Goal: Task Accomplishment & Management: Manage account settings

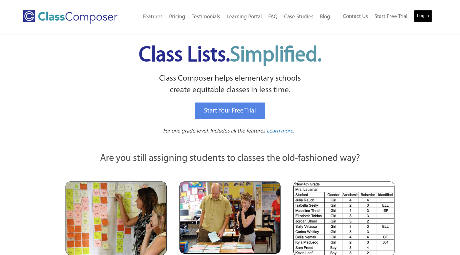
click at [428, 16] on link "Log In" at bounding box center [423, 16] width 18 height 13
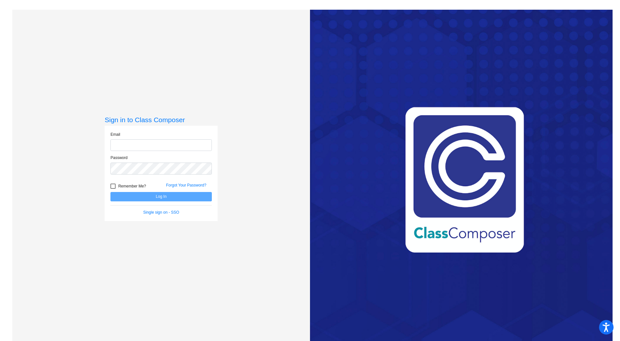
type input "bowens5@cherrycreekschools.org"
click at [158, 194] on button "Log In" at bounding box center [160, 196] width 101 height 9
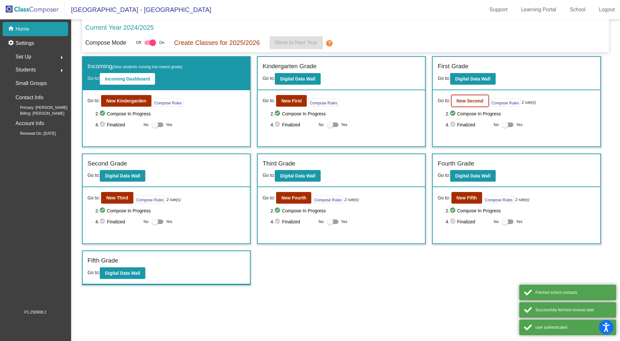
click at [465, 103] on button "New Second" at bounding box center [469, 101] width 37 height 12
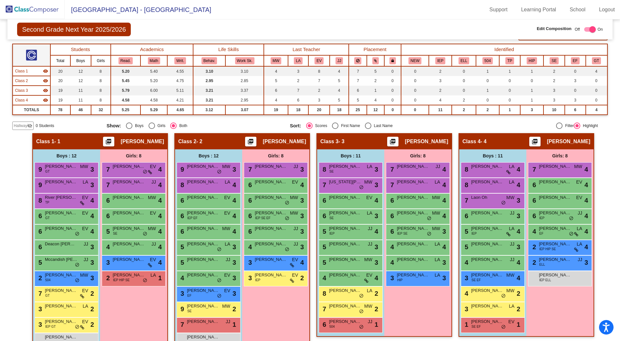
scroll to position [65, 0]
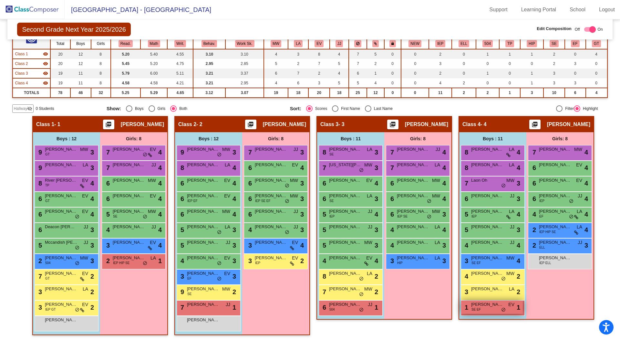
click at [479, 307] on span "SE EF" at bounding box center [475, 309] width 9 height 5
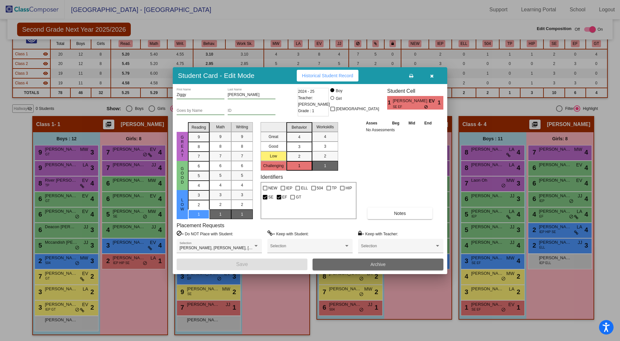
click at [376, 264] on span "Archive" at bounding box center [377, 263] width 15 height 5
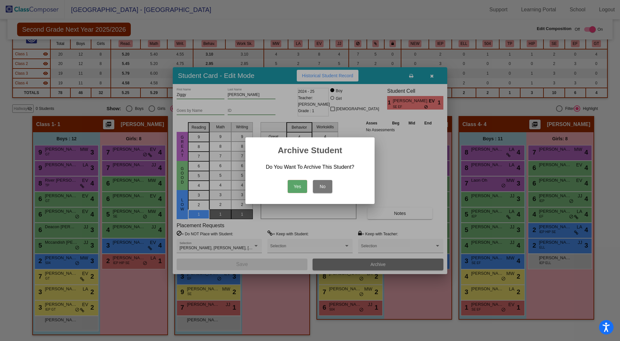
click at [300, 188] on button "Yes" at bounding box center [297, 186] width 19 height 13
